Goal: Obtain resource: Obtain resource

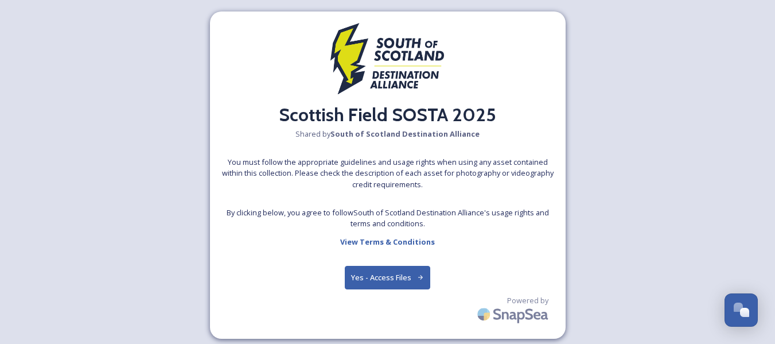
click at [386, 274] on button "Yes - Access Files" at bounding box center [388, 278] width 86 height 24
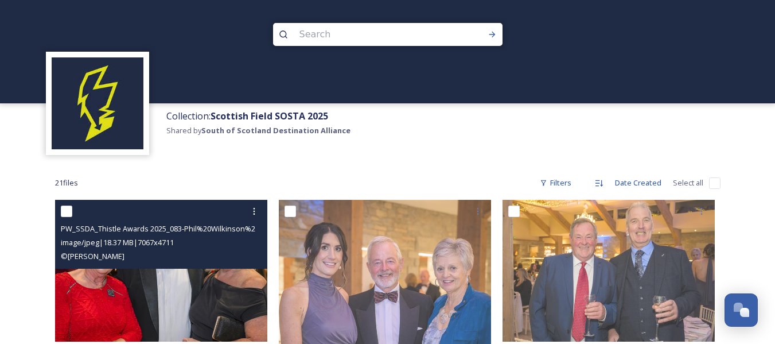
click at [181, 294] on img at bounding box center [161, 271] width 212 height 142
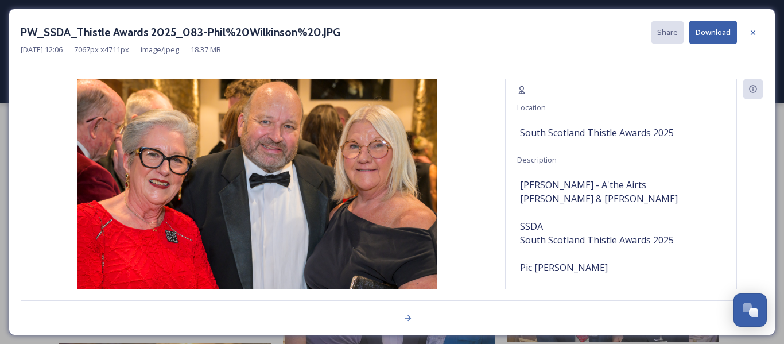
scroll to position [25, 0]
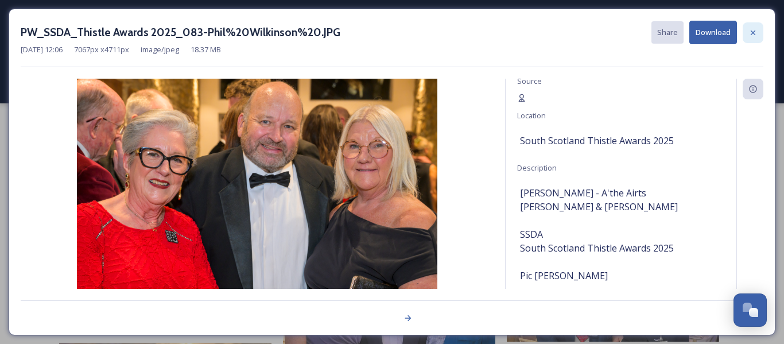
click at [750, 34] on icon at bounding box center [752, 32] width 9 height 9
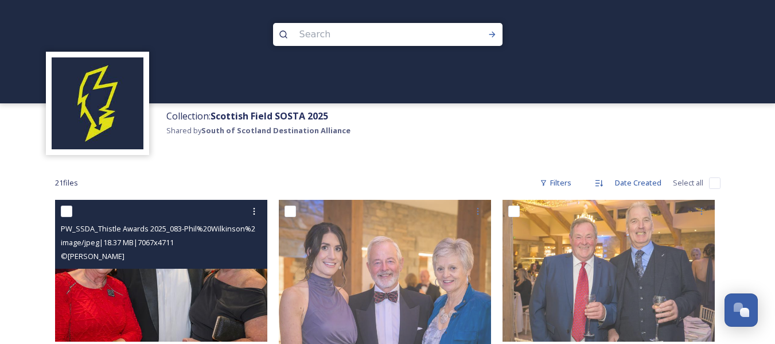
click at [166, 281] on img at bounding box center [161, 271] width 212 height 142
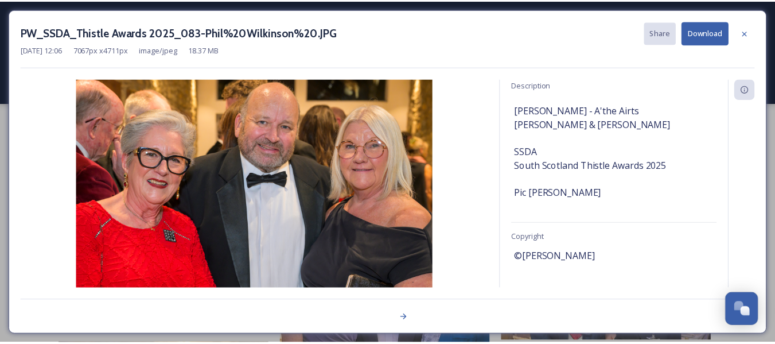
scroll to position [109, 0]
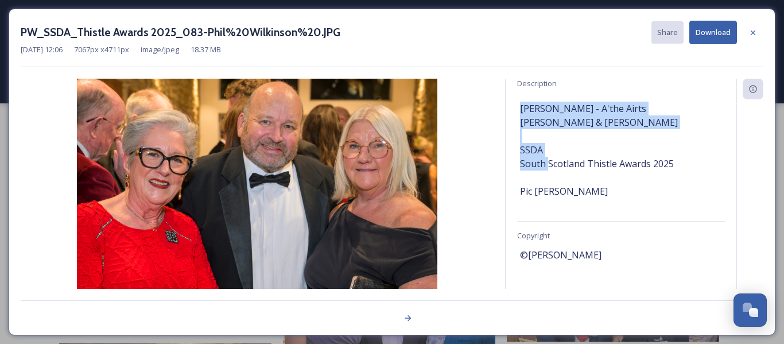
drag, startPoint x: 568, startPoint y: 137, endPoint x: 519, endPoint y: 112, distance: 54.9
click at [519, 112] on div "Information Source Location [GEOGRAPHIC_DATA] Thistle Awards 2025 Description […" at bounding box center [620, 184] width 231 height 210
copy span "[PERSON_NAME] - A'the Airts [PERSON_NAME] & [PERSON_NAME]"
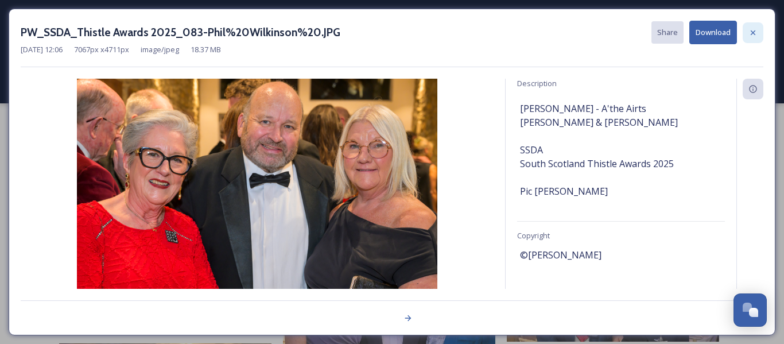
click at [750, 32] on icon at bounding box center [752, 32] width 9 height 9
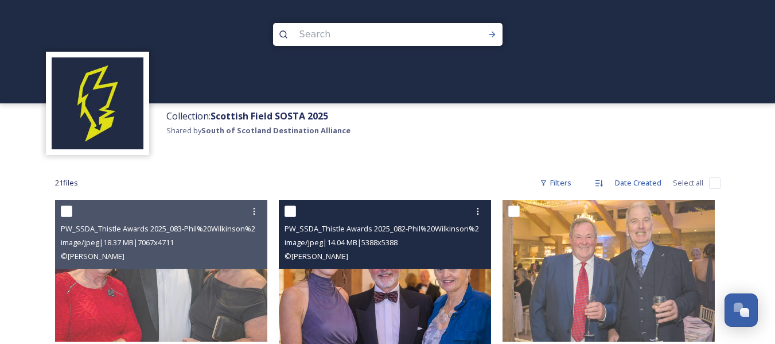
click at [398, 281] on img at bounding box center [385, 306] width 212 height 212
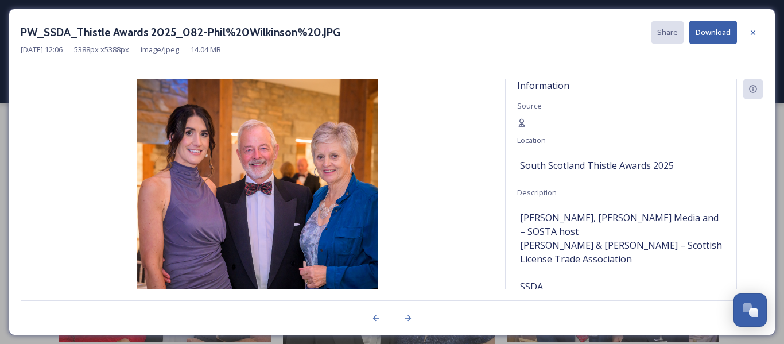
click at [636, 258] on span "[PERSON_NAME], [PERSON_NAME] Media and – SOSTA host [PERSON_NAME] & [PERSON_NAM…" at bounding box center [621, 273] width 202 height 124
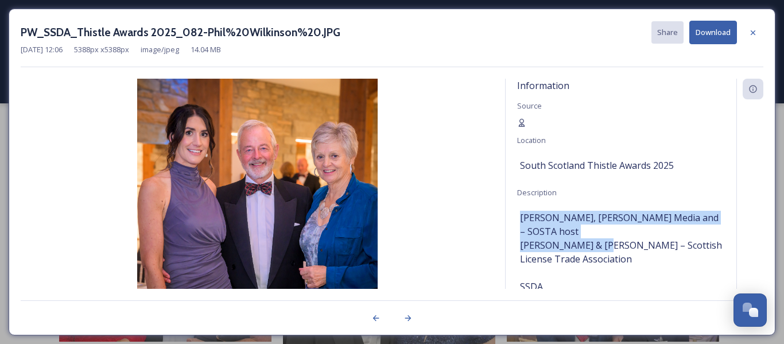
drag, startPoint x: 648, startPoint y: 244, endPoint x: 519, endPoint y: 216, distance: 132.0
click at [519, 216] on div "Information Source Location [GEOGRAPHIC_DATA] Thistle Awards 2025 Description […" at bounding box center [620, 184] width 231 height 210
copy span "[PERSON_NAME], [PERSON_NAME] Media and – SOSTA host [PERSON_NAME] & [PERSON_NAM…"
click at [753, 31] on icon at bounding box center [752, 32] width 9 height 9
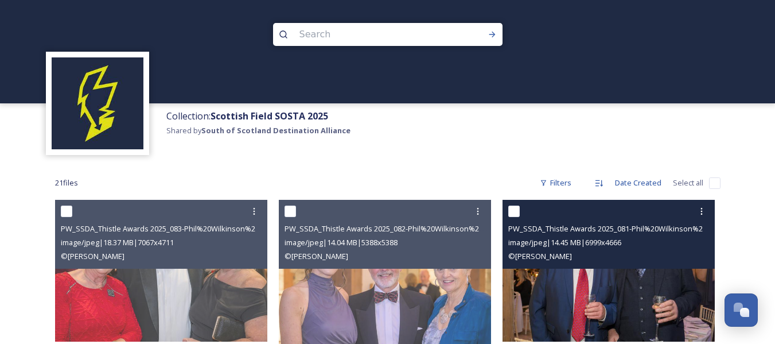
click at [610, 292] on img at bounding box center [608, 271] width 212 height 142
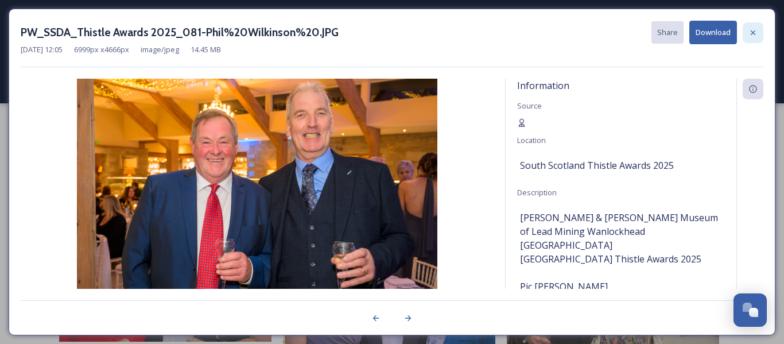
click at [752, 32] on icon at bounding box center [752, 32] width 5 height 5
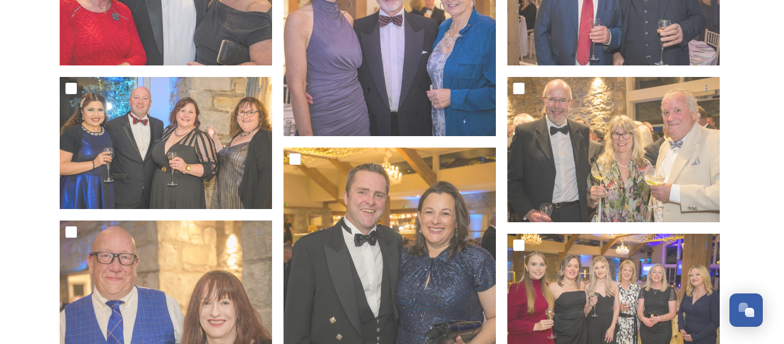
scroll to position [279, 0]
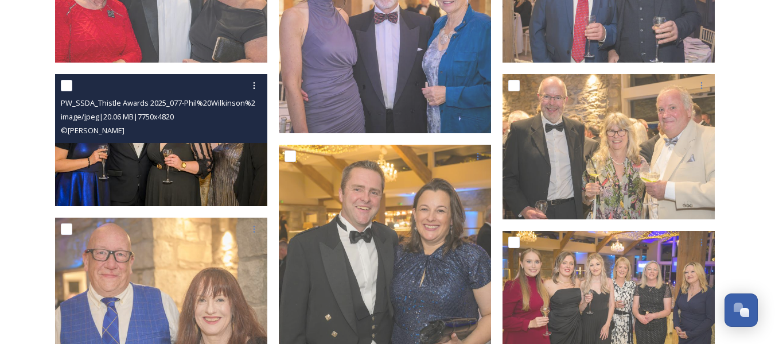
drag, startPoint x: 108, startPoint y: 116, endPoint x: 110, endPoint y: 123, distance: 7.0
click at [109, 116] on span "image/jpeg | 20.06 MB | 7750 x 4820" at bounding box center [117, 116] width 113 height 10
click at [159, 155] on img at bounding box center [161, 140] width 212 height 132
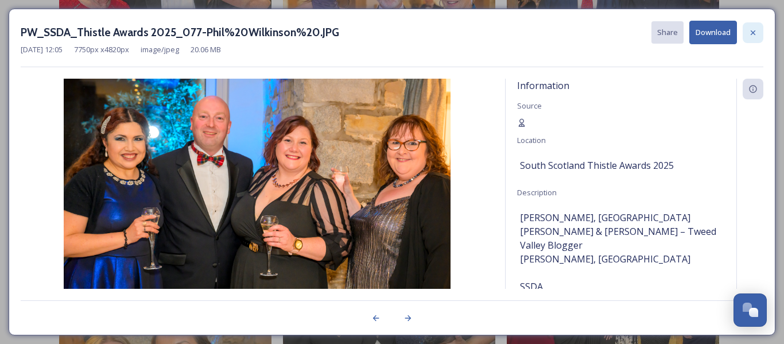
click at [753, 32] on icon at bounding box center [752, 32] width 9 height 9
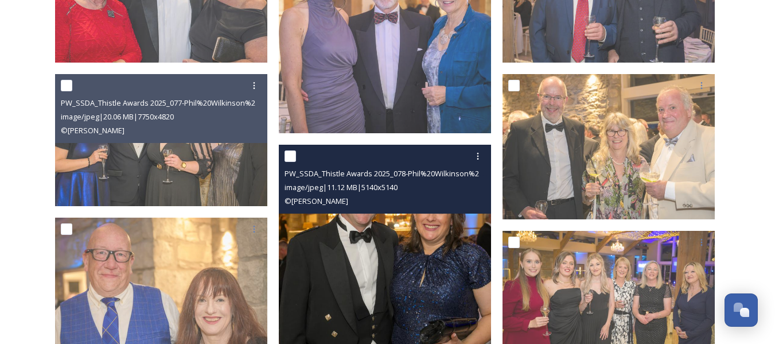
click at [363, 231] on img at bounding box center [385, 251] width 212 height 212
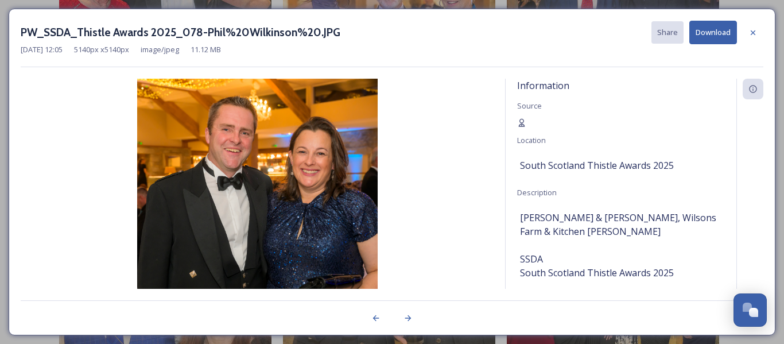
click at [754, 31] on icon at bounding box center [752, 32] width 5 height 5
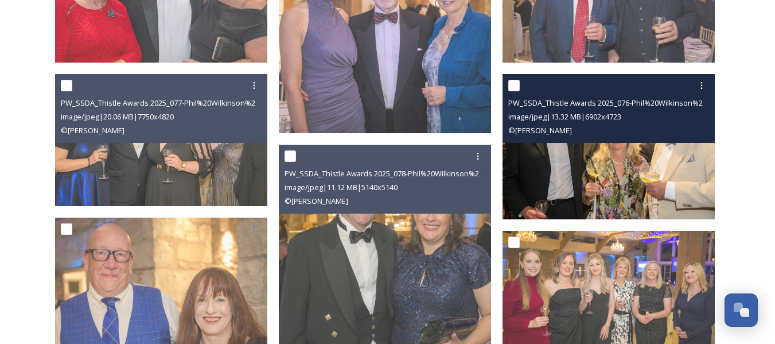
click at [620, 157] on img at bounding box center [608, 146] width 212 height 145
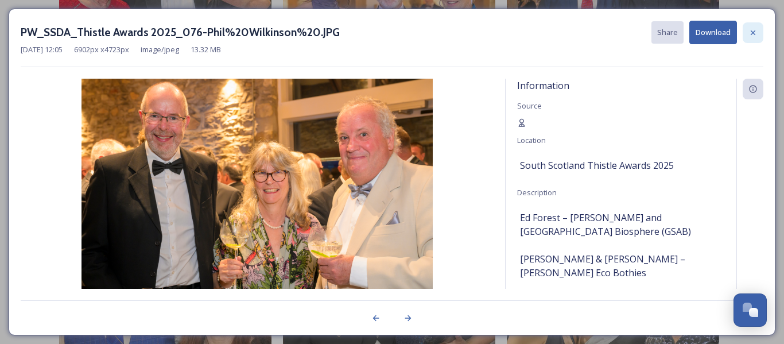
click at [754, 32] on icon at bounding box center [752, 32] width 9 height 9
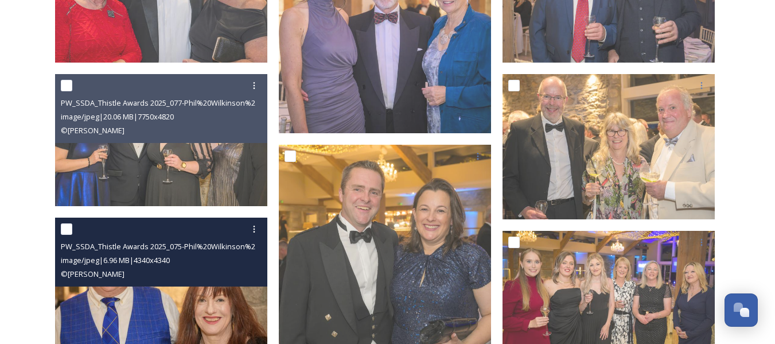
click at [141, 299] on img at bounding box center [161, 323] width 212 height 212
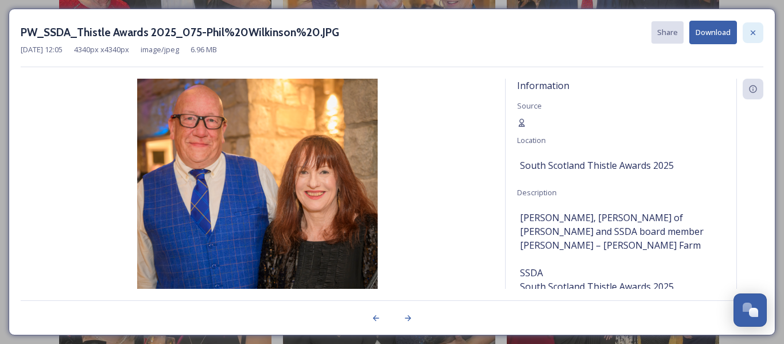
click at [754, 31] on icon at bounding box center [752, 32] width 5 height 5
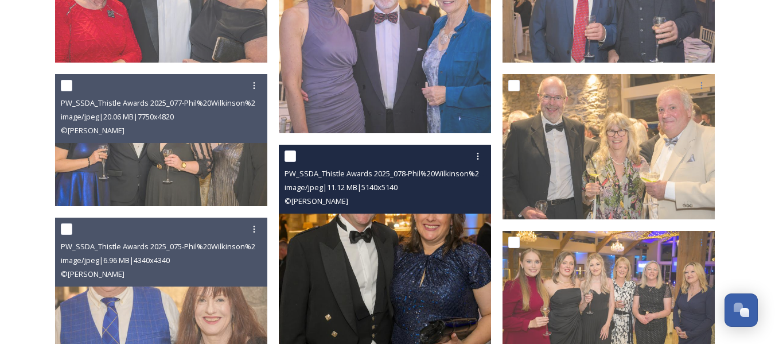
click at [426, 245] on img at bounding box center [385, 251] width 212 height 212
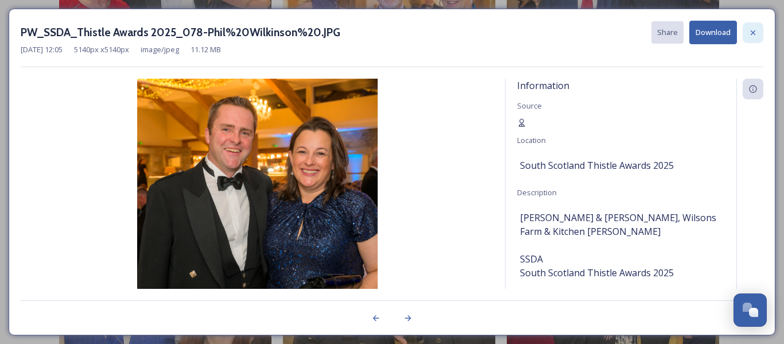
click at [753, 32] on icon at bounding box center [752, 32] width 9 height 9
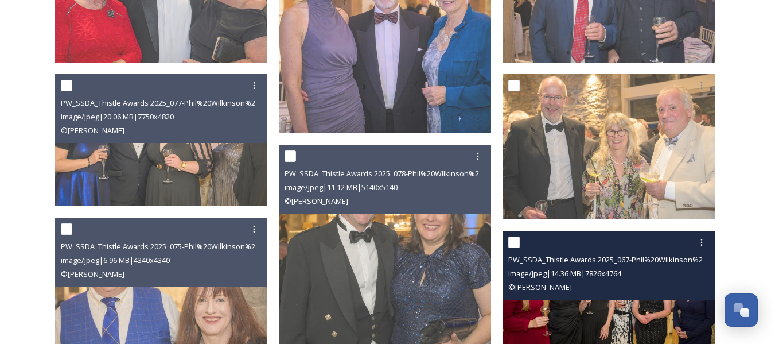
click at [601, 308] on img at bounding box center [608, 295] width 212 height 129
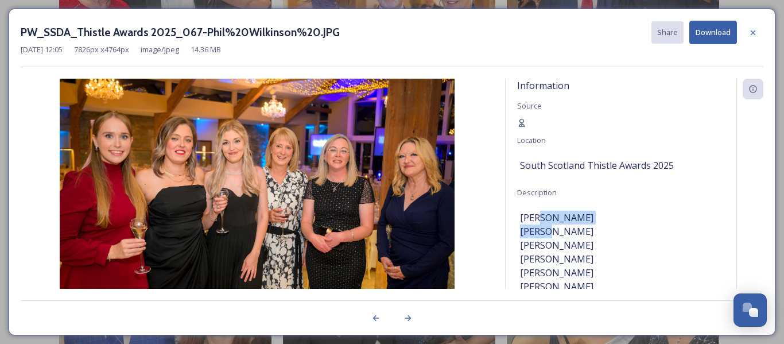
drag, startPoint x: 568, startPoint y: 224, endPoint x: 519, endPoint y: 229, distance: 49.7
click at [519, 229] on div "Information Source Location [GEOGRAPHIC_DATA] Thistle Awards 2025 Description […" at bounding box center [620, 184] width 231 height 210
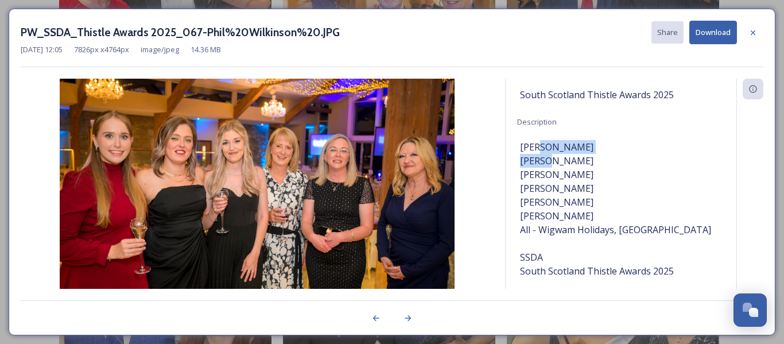
scroll to position [75, 0]
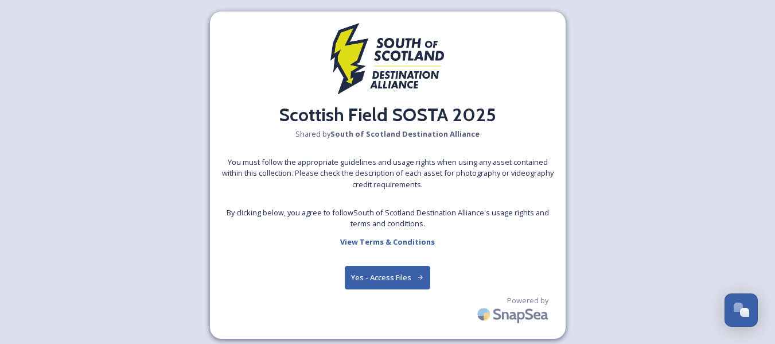
click at [404, 271] on button "Yes - Access Files" at bounding box center [388, 278] width 86 height 24
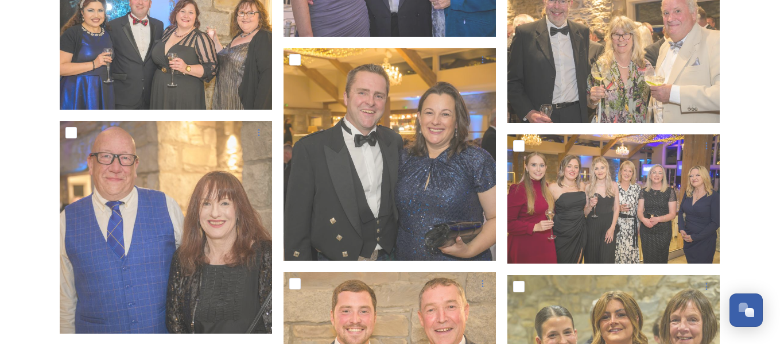
scroll to position [384, 0]
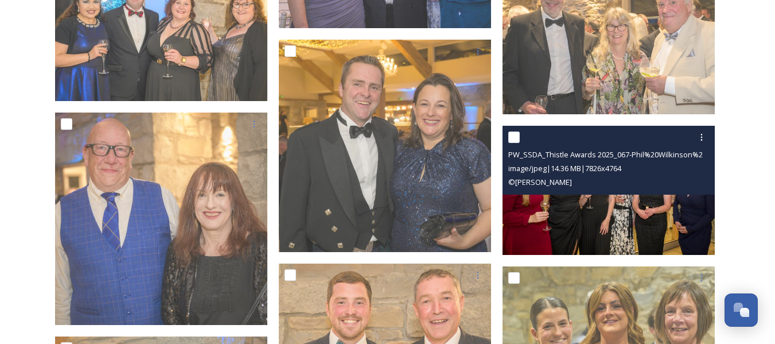
click at [611, 156] on span "PW_SSDA_Thistle Awards 2025_067-Phil%20Wilkinson%20.JPG" at bounding box center [614, 154] width 212 height 11
click at [625, 221] on img at bounding box center [608, 190] width 212 height 129
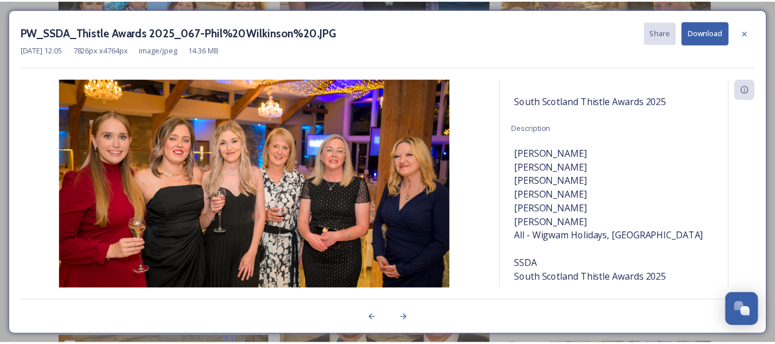
scroll to position [73, 0]
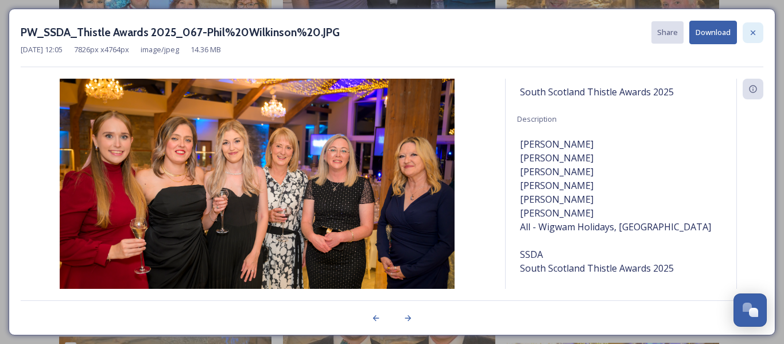
click at [754, 31] on icon at bounding box center [752, 32] width 5 height 5
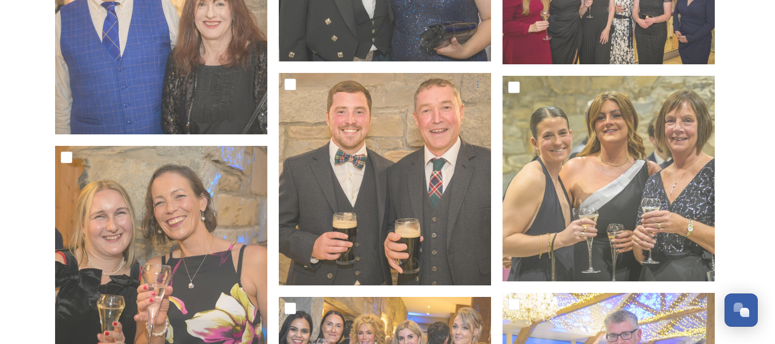
scroll to position [586, 0]
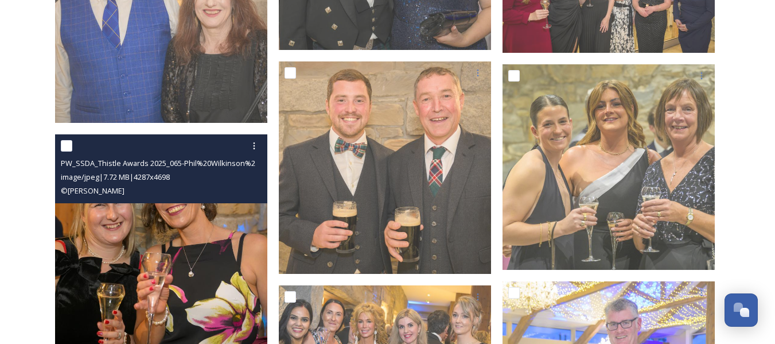
click at [146, 193] on div "© Phil Wilkinson" at bounding box center [163, 191] width 204 height 14
click at [178, 244] on img at bounding box center [161, 250] width 212 height 232
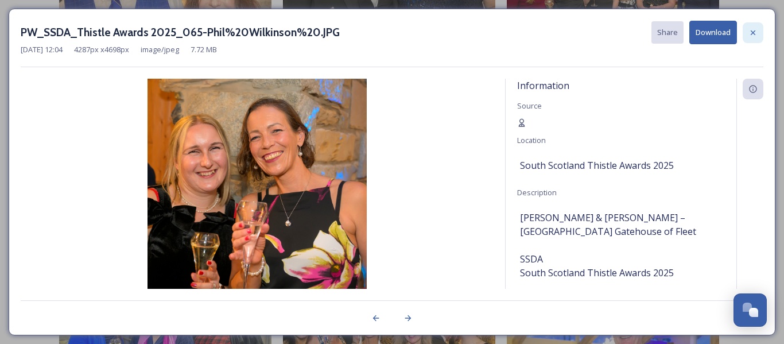
click at [753, 30] on icon at bounding box center [752, 32] width 9 height 9
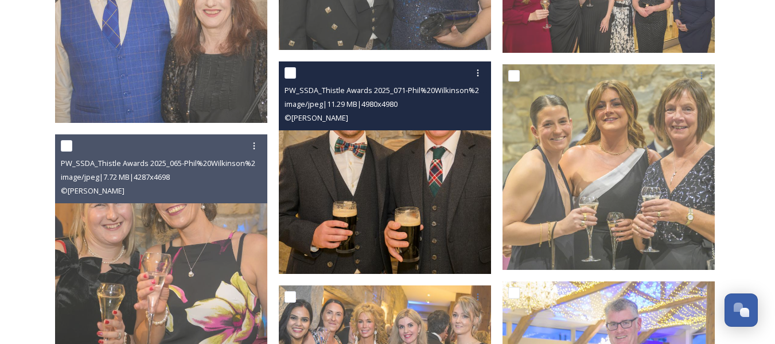
click at [388, 158] on img at bounding box center [385, 167] width 212 height 212
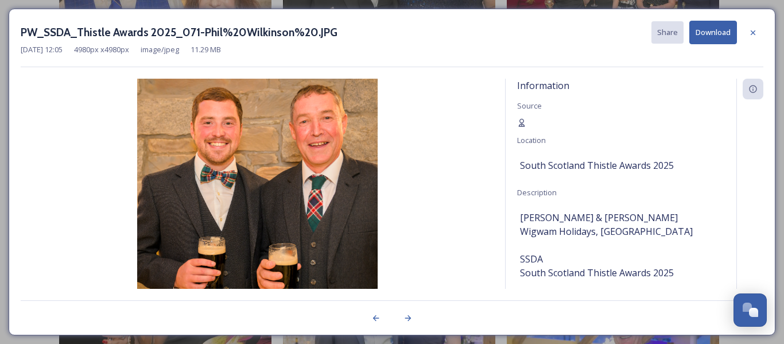
click at [756, 30] on icon at bounding box center [752, 32] width 9 height 9
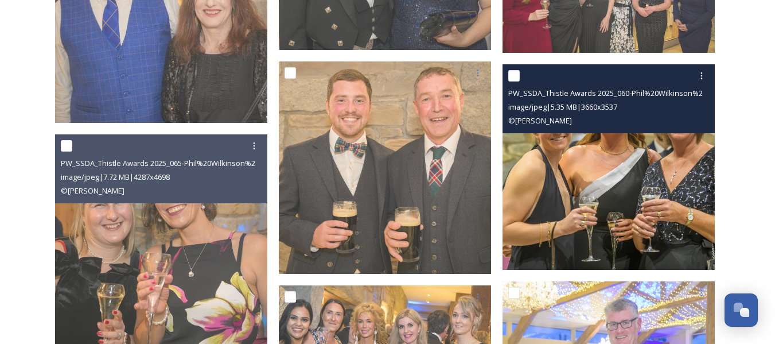
click at [614, 129] on div "PW_SSDA_Thistle Awards 2025_060-Phil%20Wilkinson%20.JPG image/jpeg | 5.35 MB | …" at bounding box center [608, 98] width 212 height 69
click at [626, 173] on img at bounding box center [608, 166] width 212 height 205
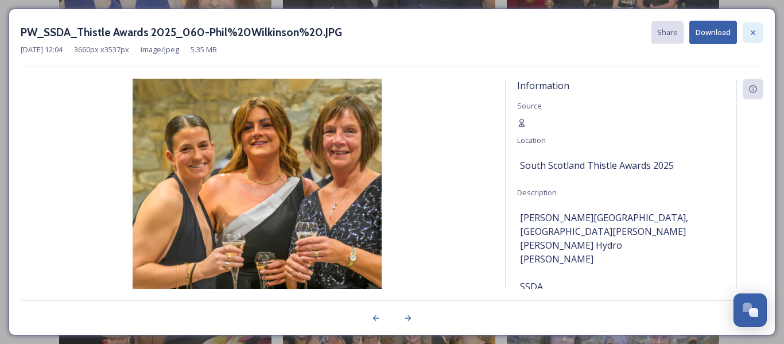
drag, startPoint x: 752, startPoint y: 30, endPoint x: 740, endPoint y: 62, distance: 33.8
click at [752, 30] on icon at bounding box center [752, 32] width 9 height 9
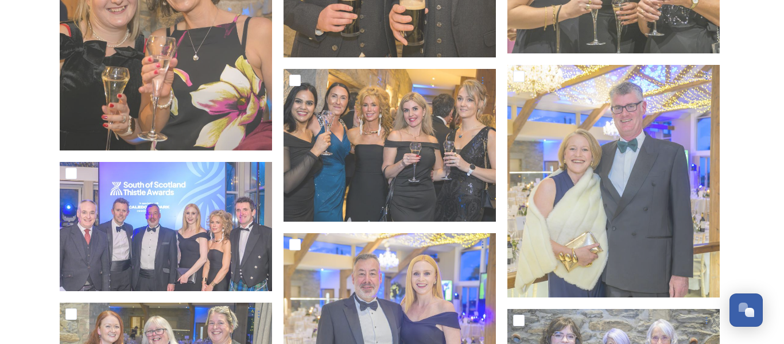
scroll to position [816, 0]
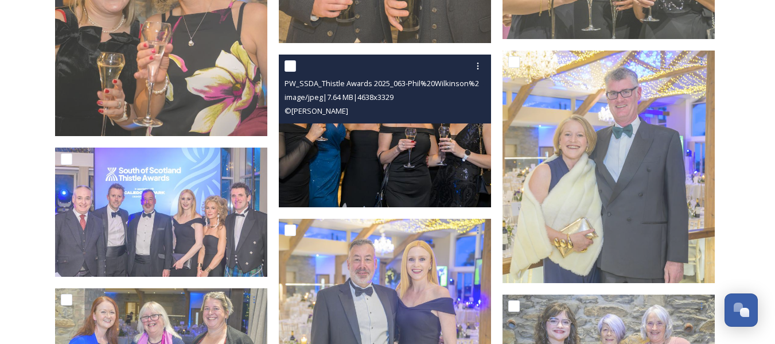
click at [398, 138] on img at bounding box center [385, 130] width 212 height 152
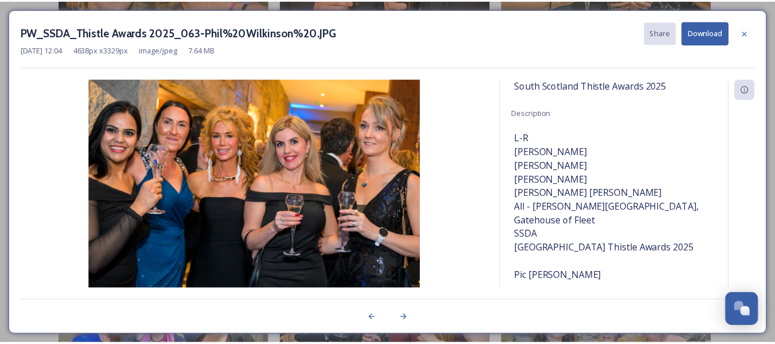
scroll to position [81, 0]
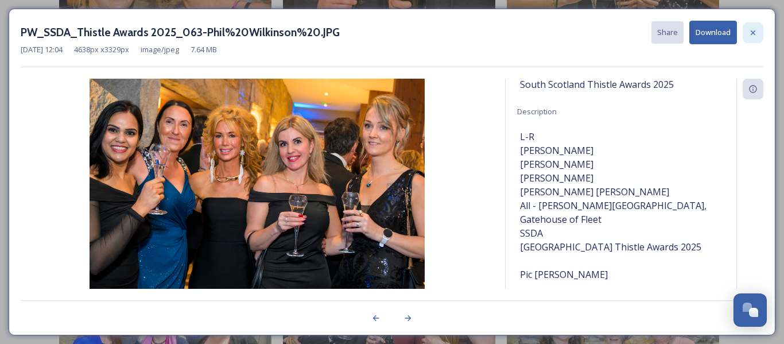
click at [753, 30] on icon at bounding box center [752, 32] width 9 height 9
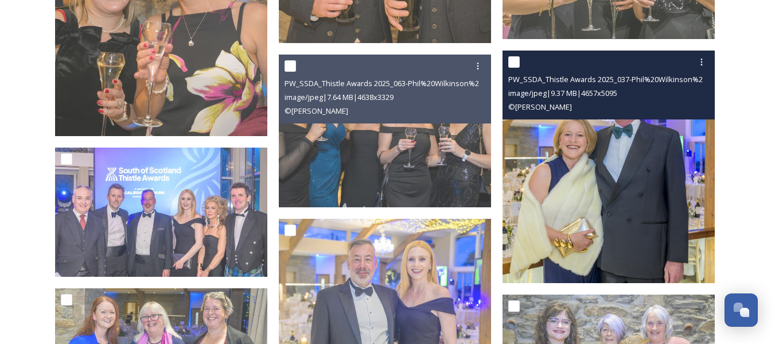
click at [629, 150] on img at bounding box center [608, 166] width 212 height 232
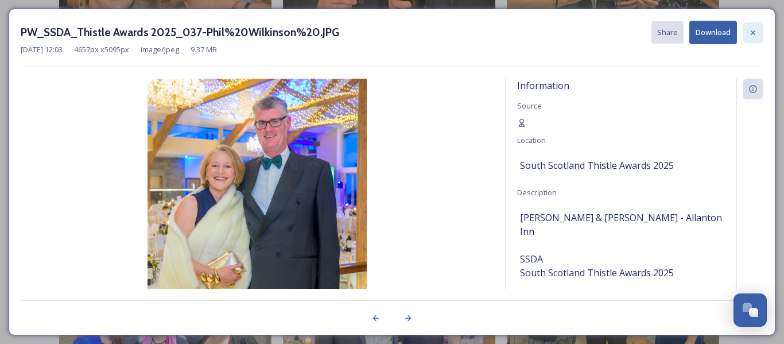
click at [752, 33] on icon at bounding box center [752, 32] width 5 height 5
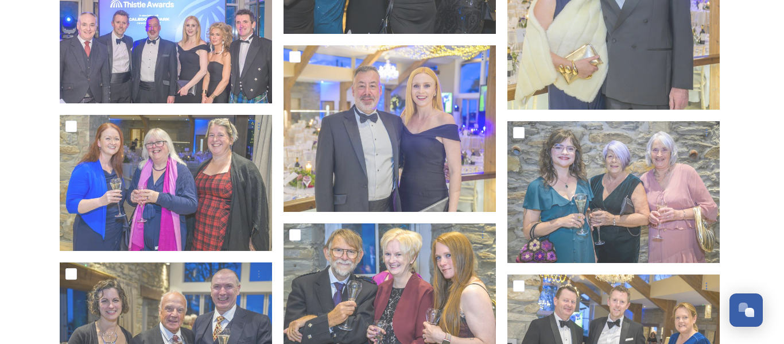
scroll to position [992, 0]
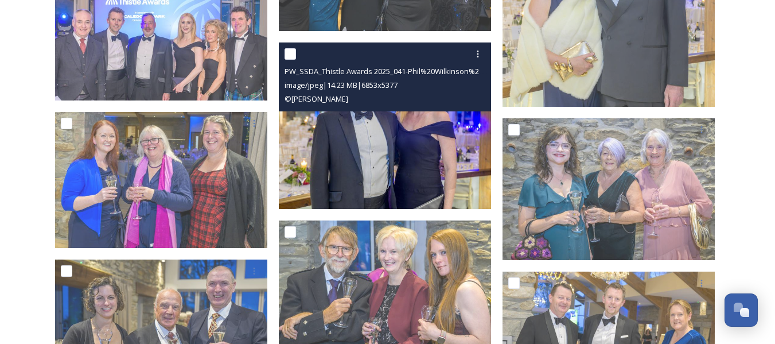
click at [378, 127] on img at bounding box center [385, 125] width 212 height 166
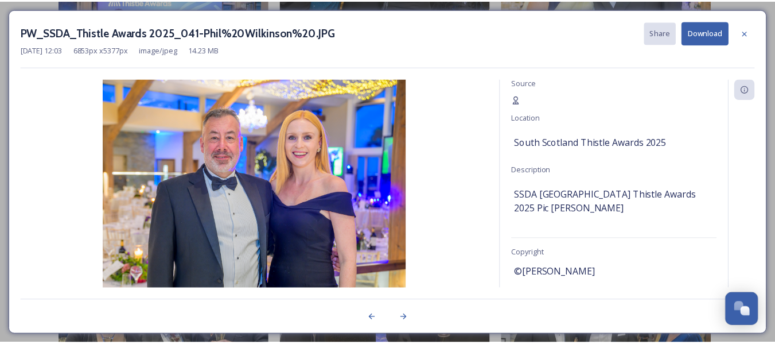
scroll to position [47, 0]
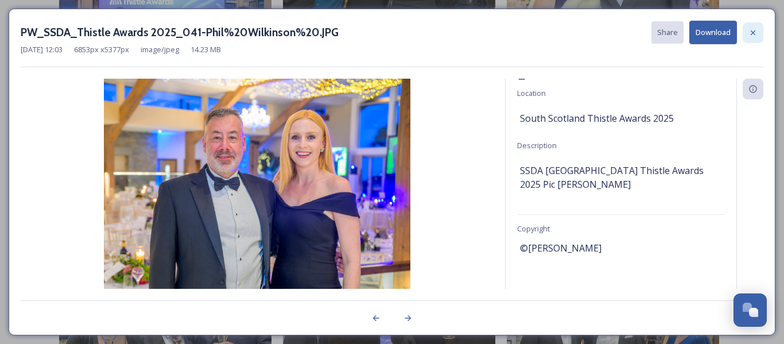
click at [751, 32] on icon at bounding box center [752, 32] width 5 height 5
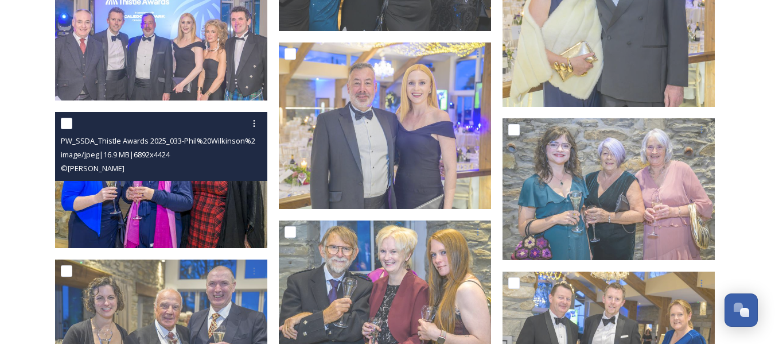
click at [178, 194] on img at bounding box center [161, 180] width 212 height 136
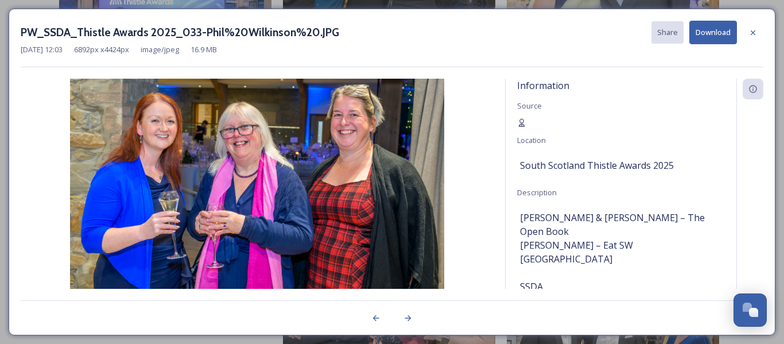
click at [749, 32] on icon at bounding box center [752, 32] width 9 height 9
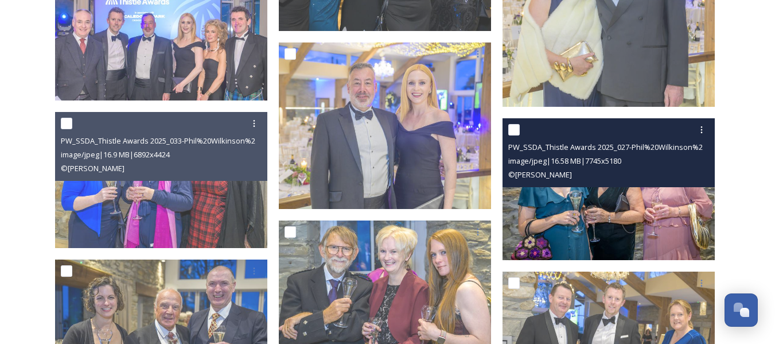
click at [631, 201] on img at bounding box center [608, 189] width 212 height 142
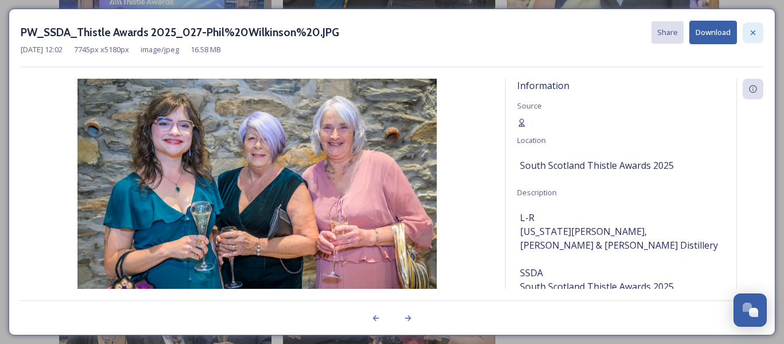
click at [754, 35] on icon at bounding box center [752, 32] width 9 height 9
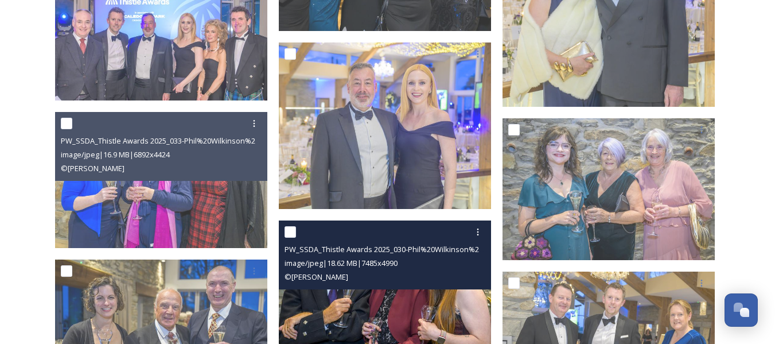
click at [387, 303] on img at bounding box center [385, 291] width 212 height 142
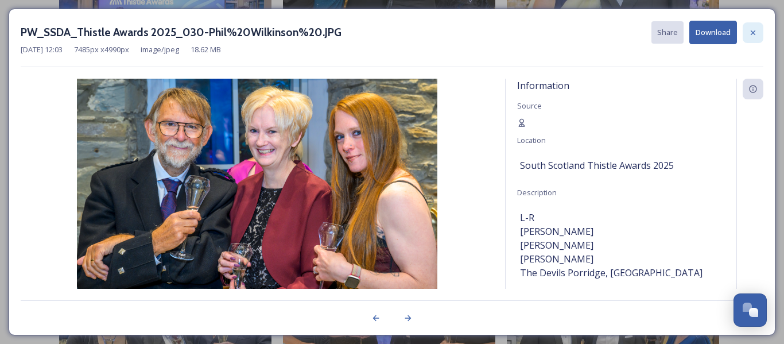
click at [751, 33] on icon at bounding box center [752, 32] width 5 height 5
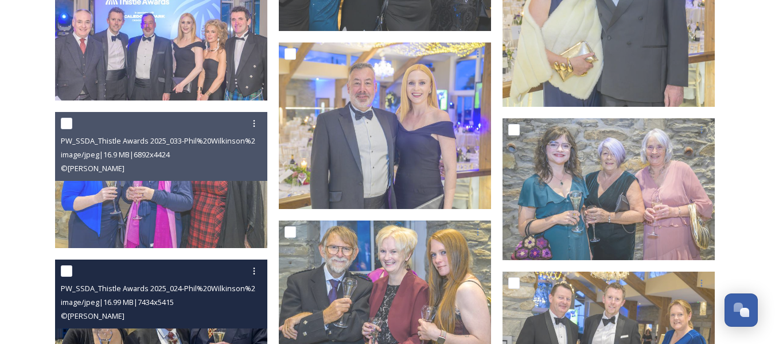
click at [181, 327] on div "PW_SSDA_Thistle Awards 2025_024-Phil%20Wilkinson%20.JPG image/jpeg | 16.99 MB |…" at bounding box center [161, 293] width 212 height 69
click at [219, 333] on img at bounding box center [161, 336] width 212 height 155
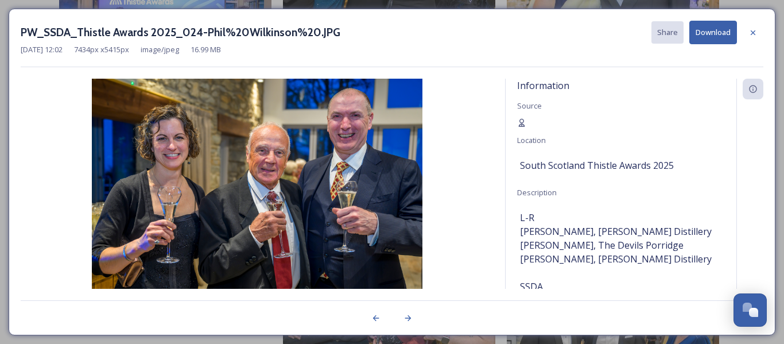
drag, startPoint x: 751, startPoint y: 33, endPoint x: 745, endPoint y: 64, distance: 32.1
click at [751, 33] on icon at bounding box center [752, 32] width 9 height 9
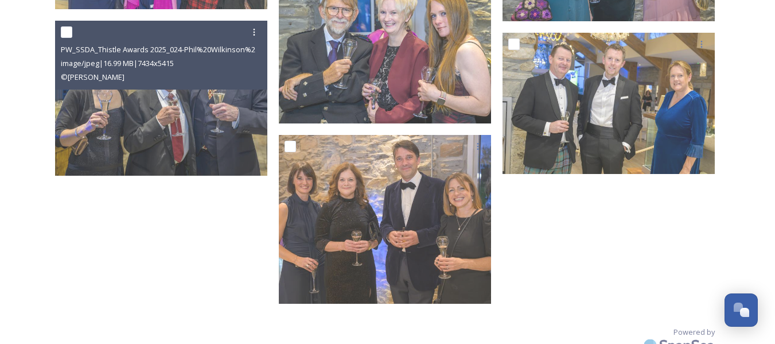
scroll to position [1257, 0]
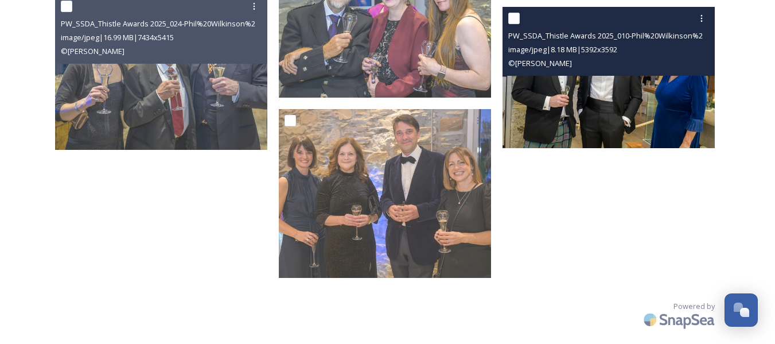
click at [632, 77] on img at bounding box center [608, 77] width 212 height 141
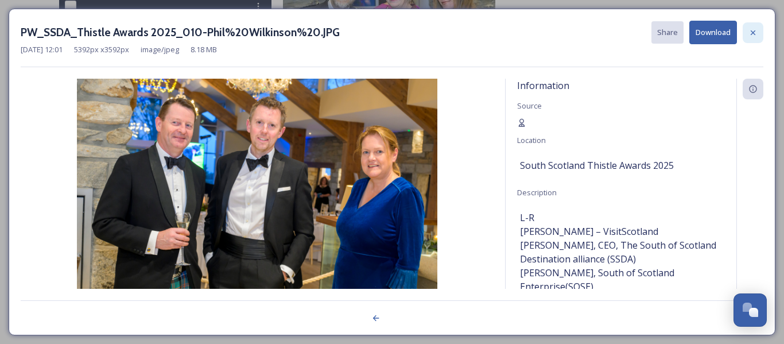
click at [753, 36] on icon at bounding box center [752, 32] width 9 height 9
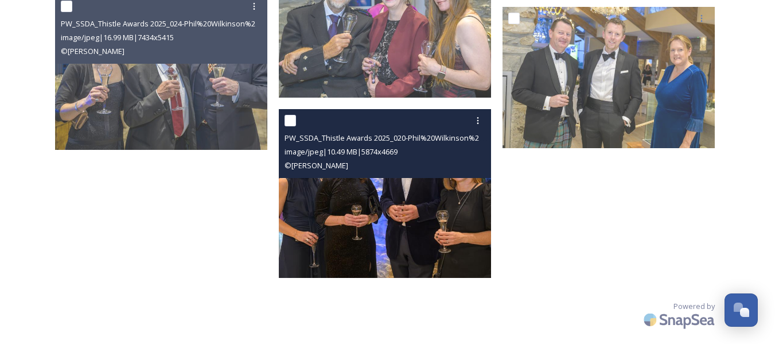
click at [367, 194] on img at bounding box center [385, 193] width 212 height 169
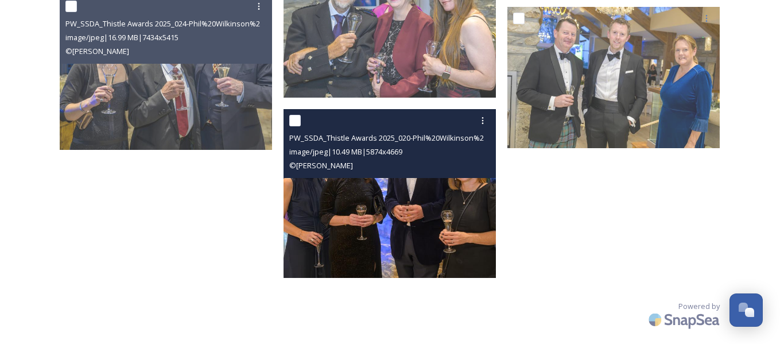
scroll to position [1129, 0]
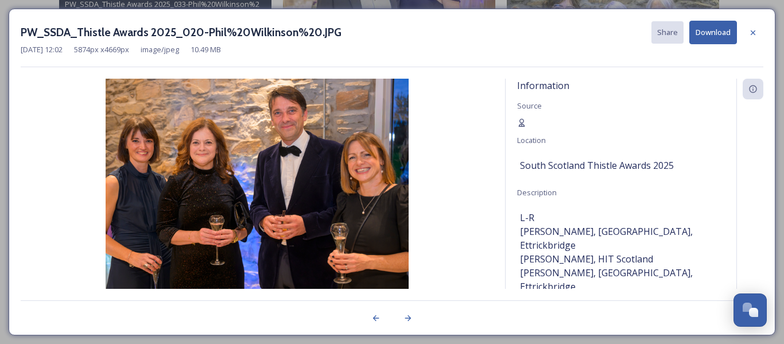
click at [753, 34] on icon at bounding box center [752, 32] width 9 height 9
